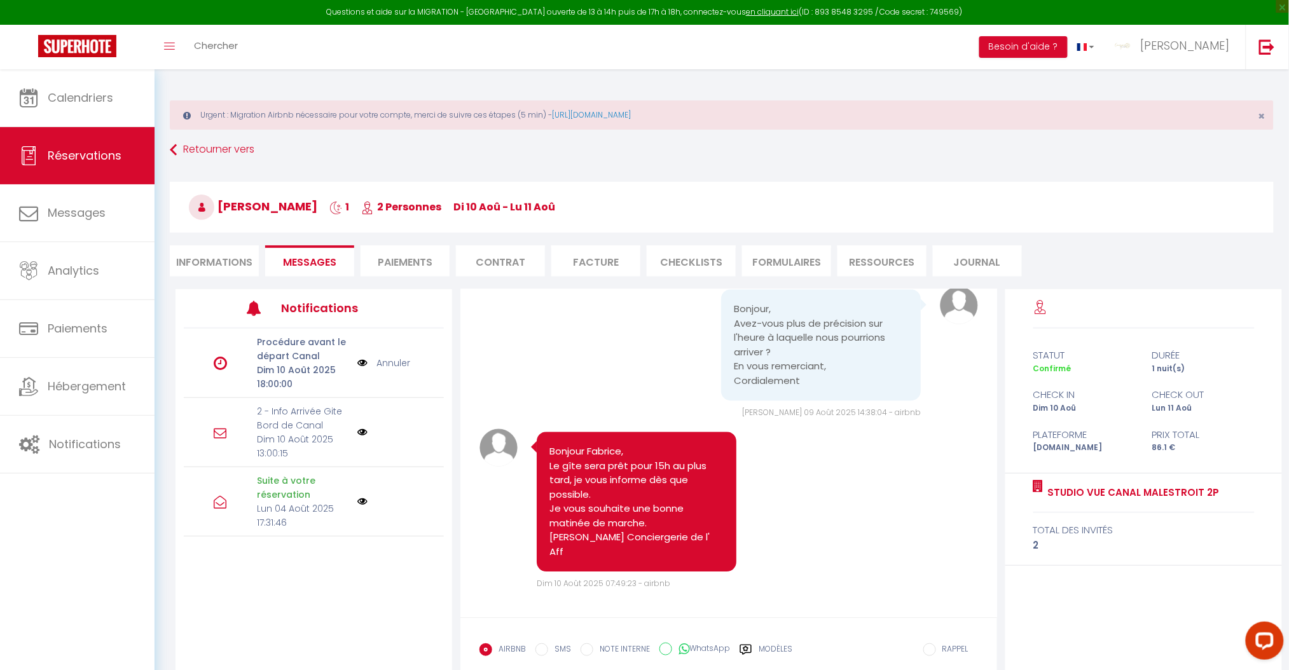
scroll to position [75, 0]
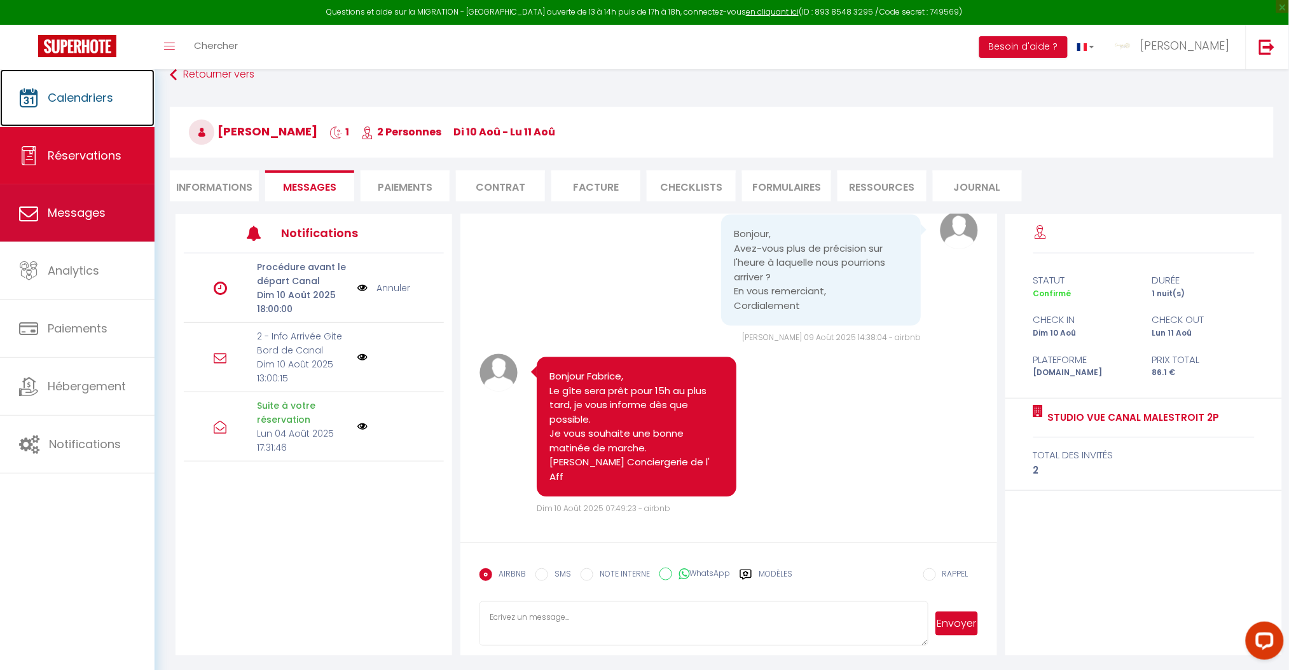
click at [59, 111] on link "Calendriers" at bounding box center [77, 97] width 155 height 57
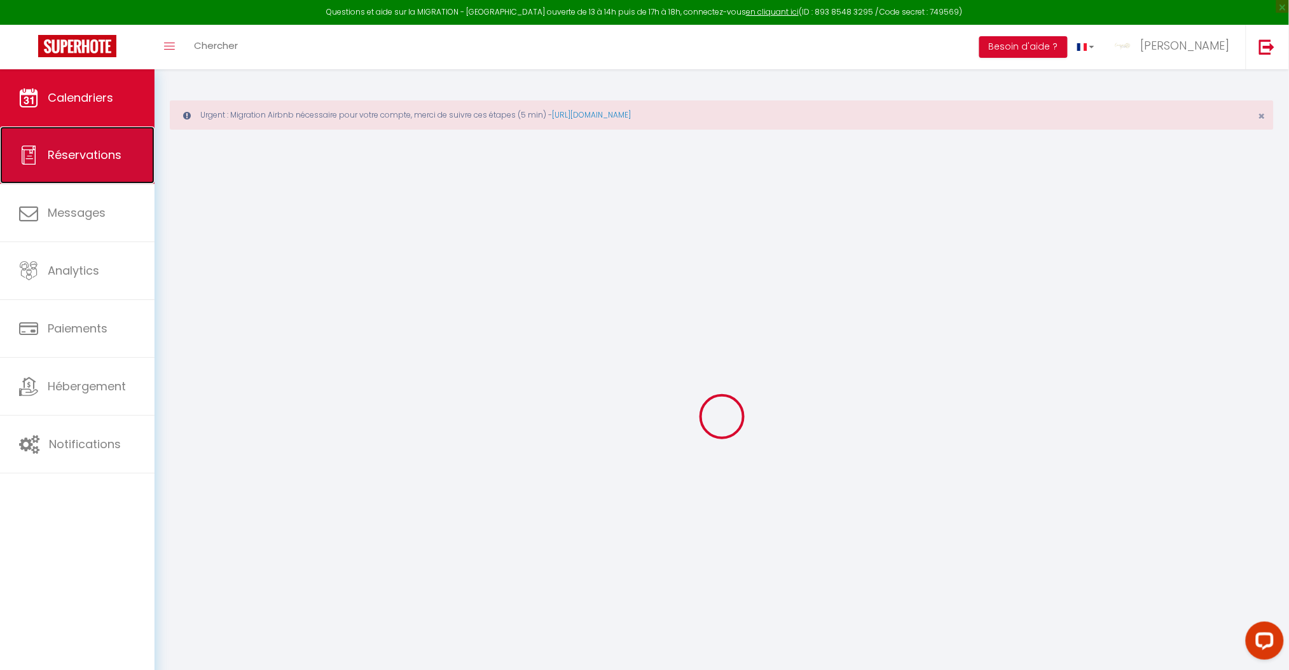
click at [85, 170] on link "Réservations" at bounding box center [77, 155] width 155 height 57
select select "not_cancelled"
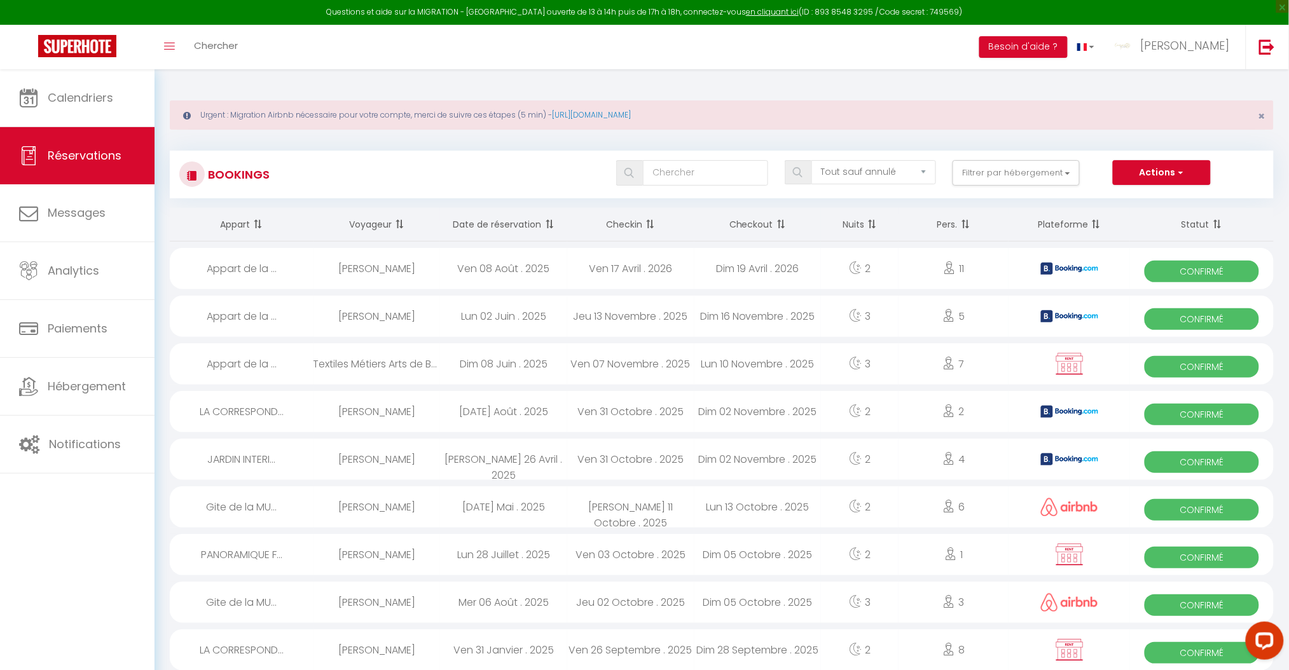
click at [541, 225] on th "Date de réservation" at bounding box center [503, 225] width 127 height 34
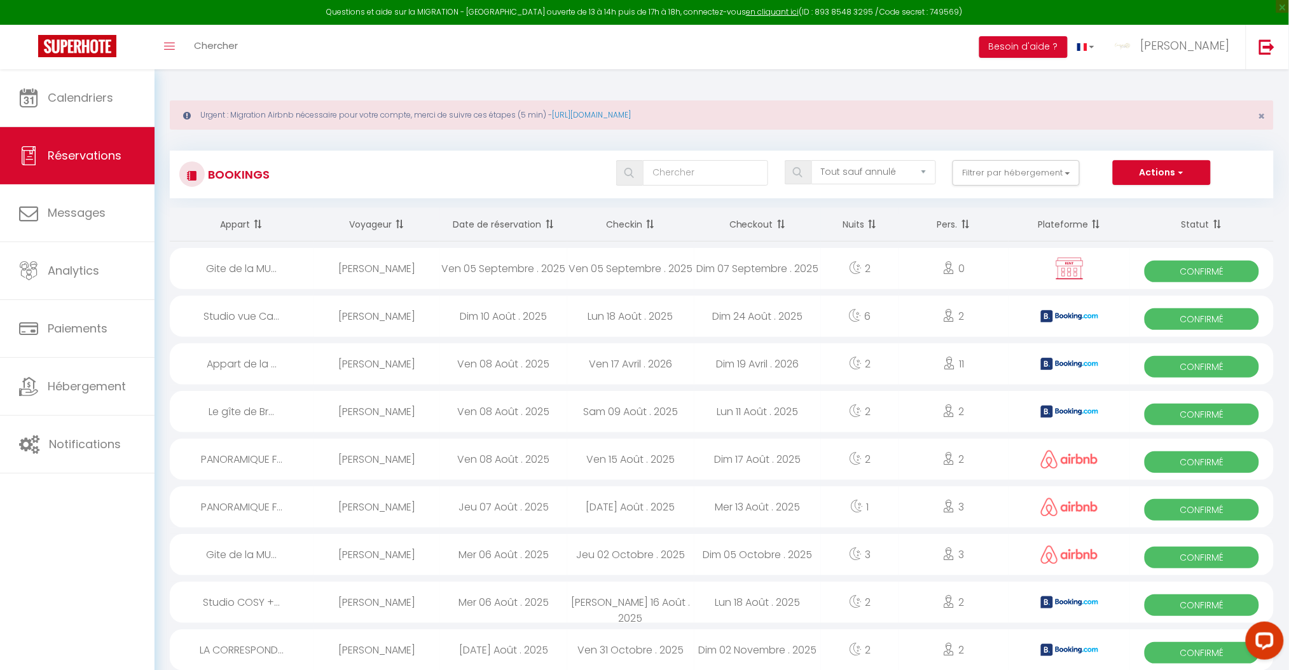
click at [509, 316] on div "Dim 10 Août . 2025" at bounding box center [503, 316] width 127 height 41
select select "OK"
select select "0"
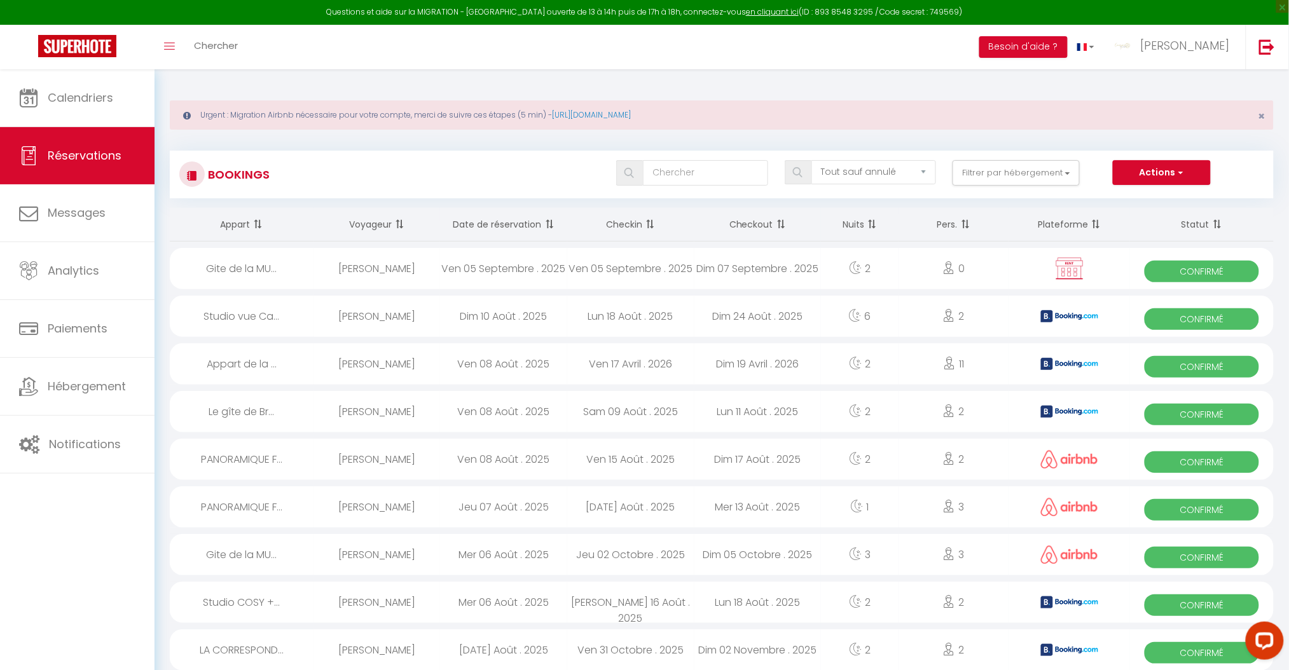
select select "1"
select select
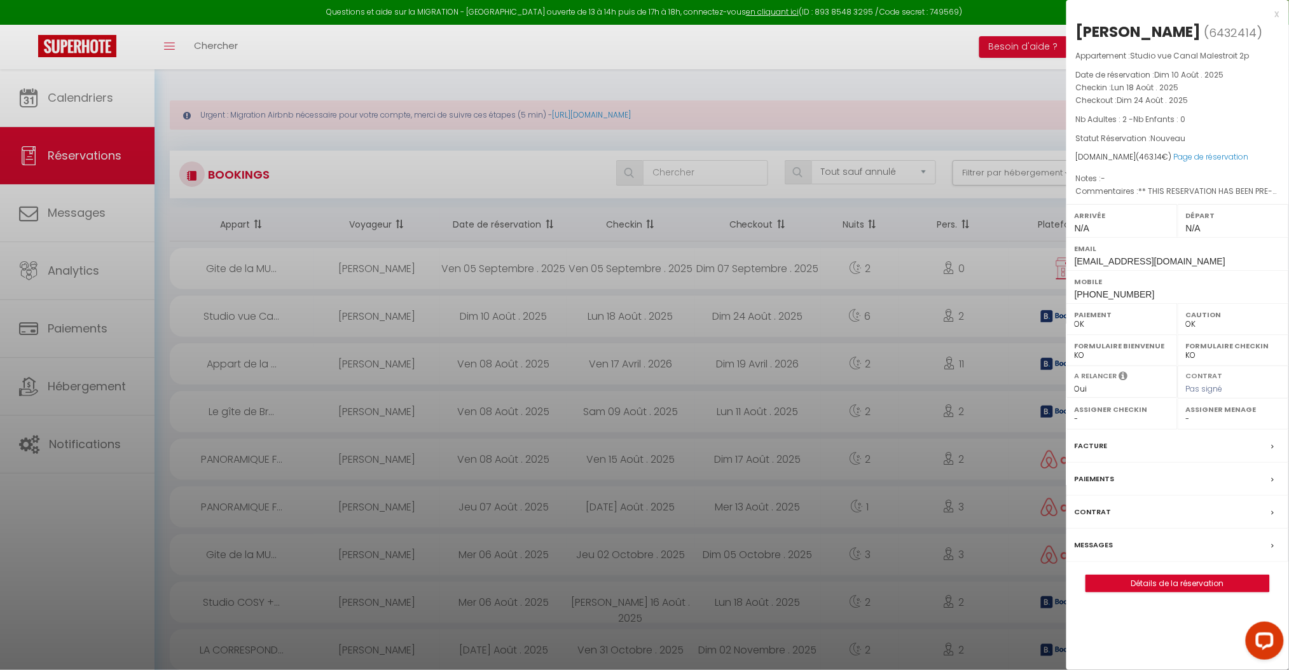
click at [78, 94] on div at bounding box center [644, 335] width 1289 height 670
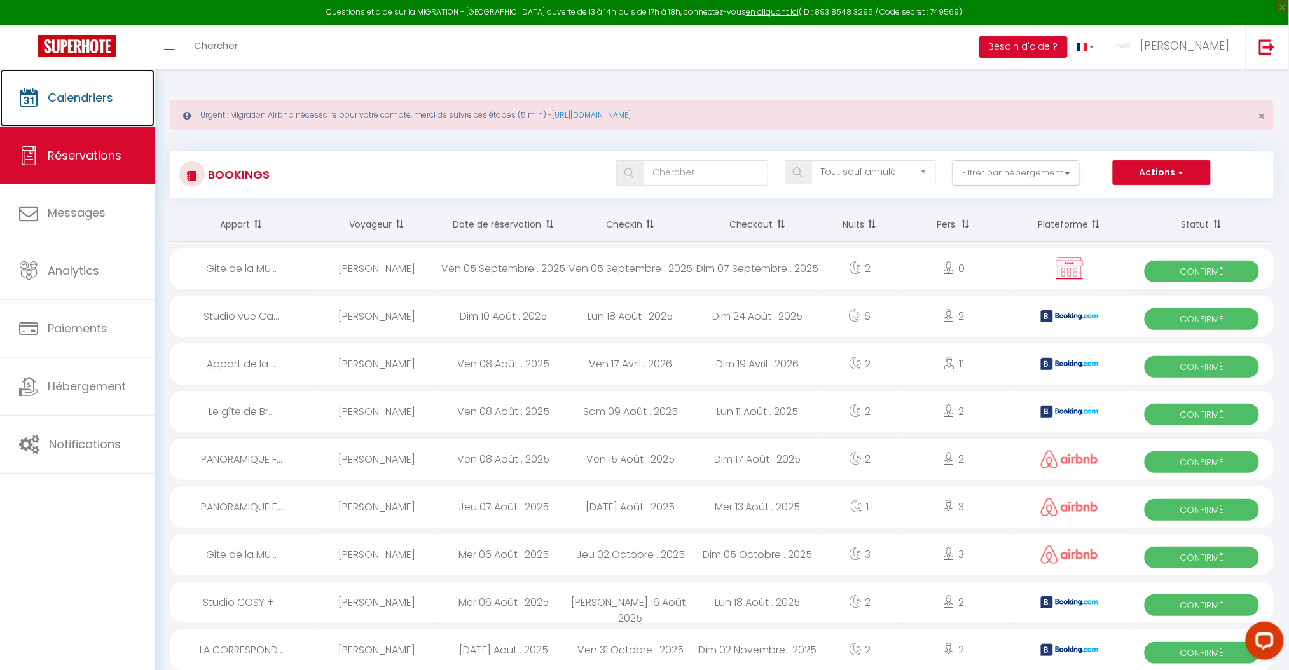
click at [78, 94] on span "Calendriers" at bounding box center [81, 98] width 66 height 16
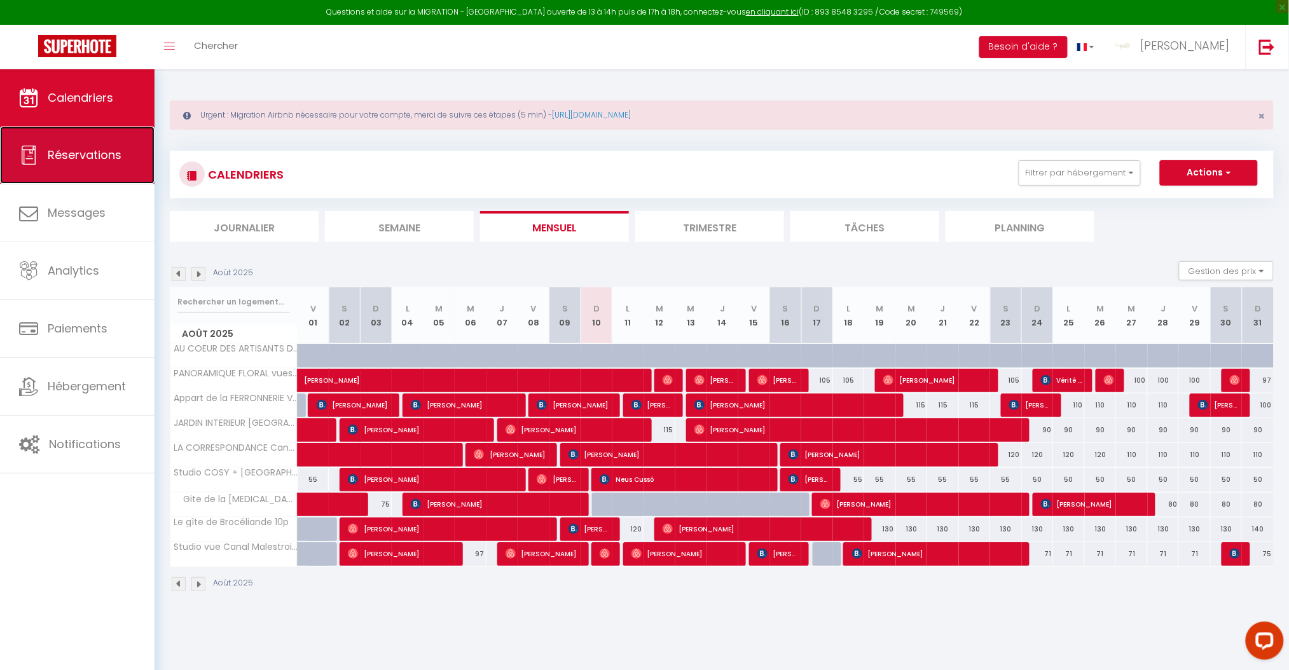
click at [90, 156] on span "Réservations" at bounding box center [85, 155] width 74 height 16
select select "not_cancelled"
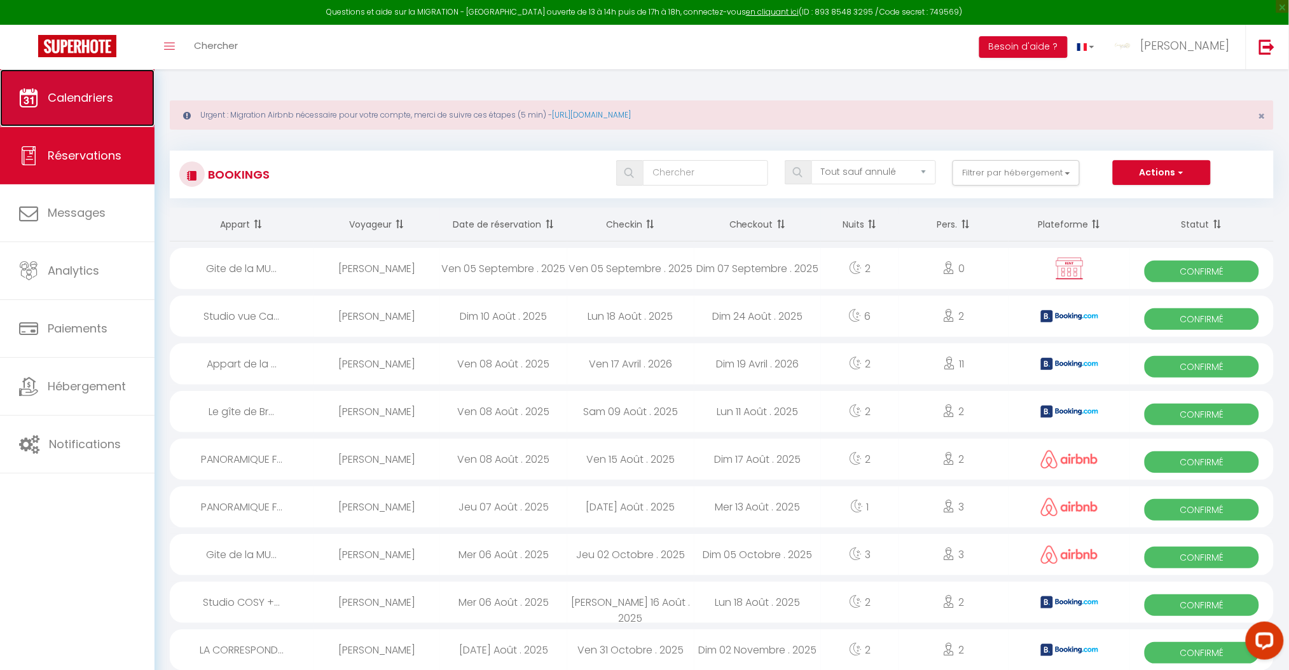
click at [67, 88] on link "Calendriers" at bounding box center [77, 97] width 155 height 57
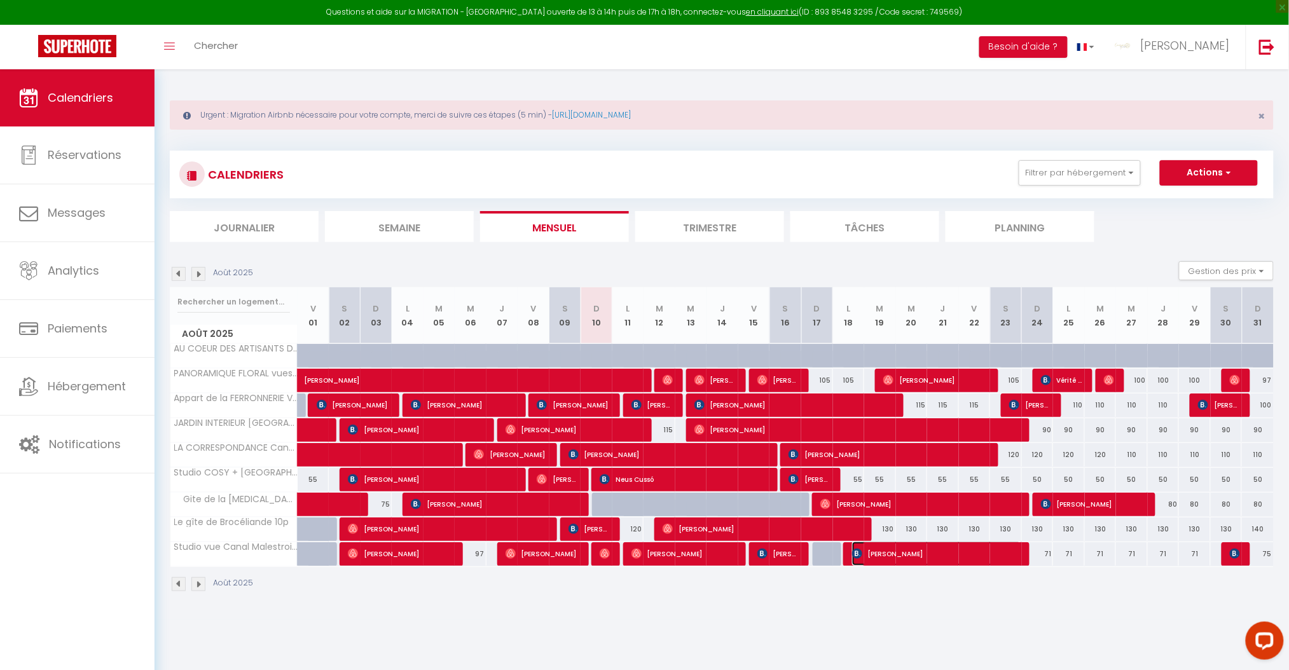
click at [907, 555] on span "[PERSON_NAME]" at bounding box center [937, 554] width 170 height 24
select select "OK"
select select "0"
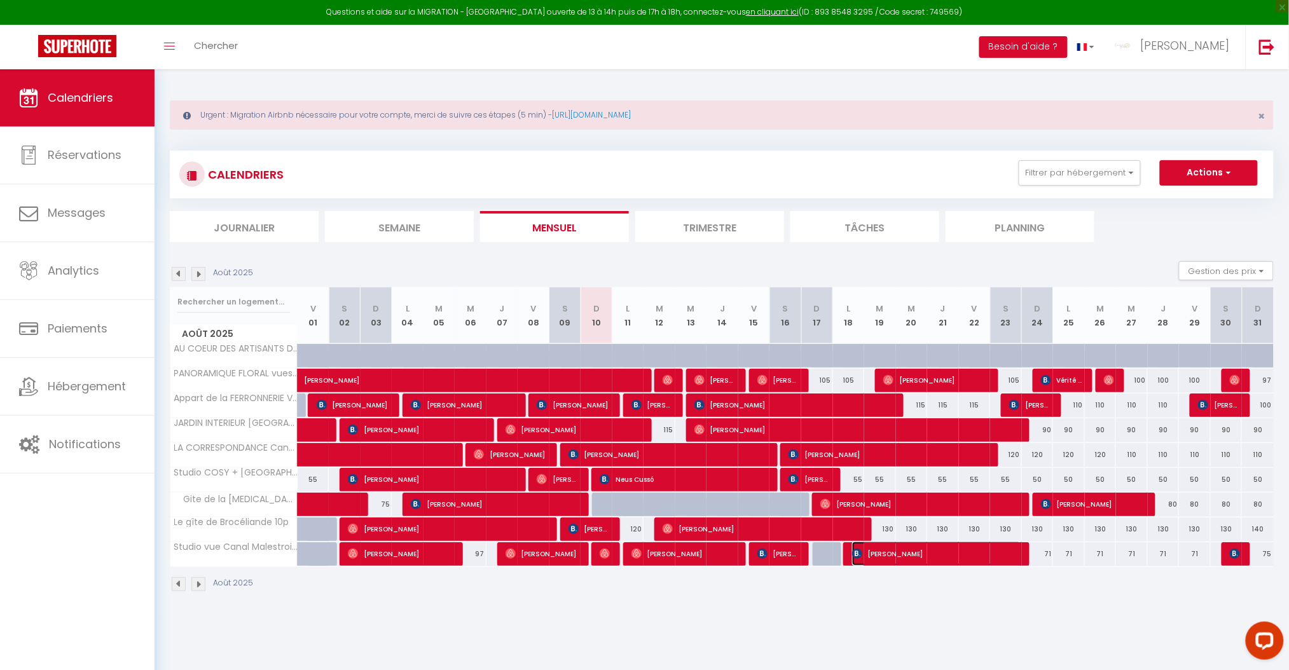
select select "1"
select select
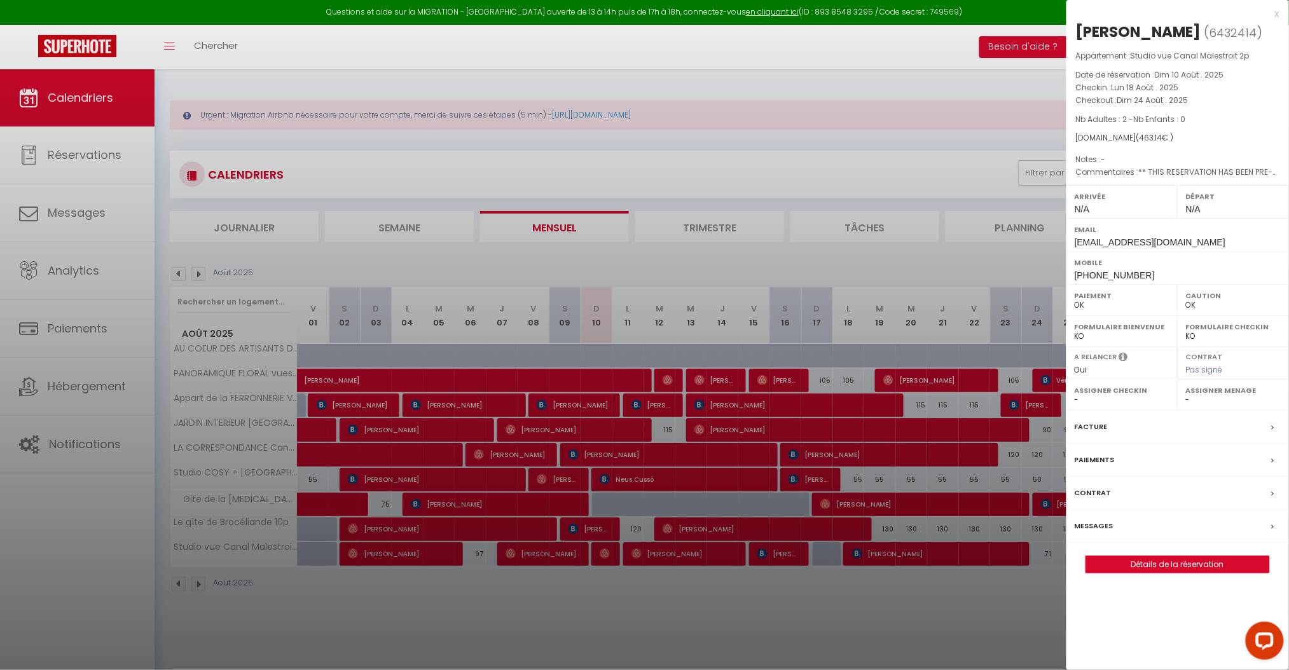
click at [1039, 580] on div at bounding box center [644, 335] width 1289 height 670
